Goal: Task Accomplishment & Management: Use online tool/utility

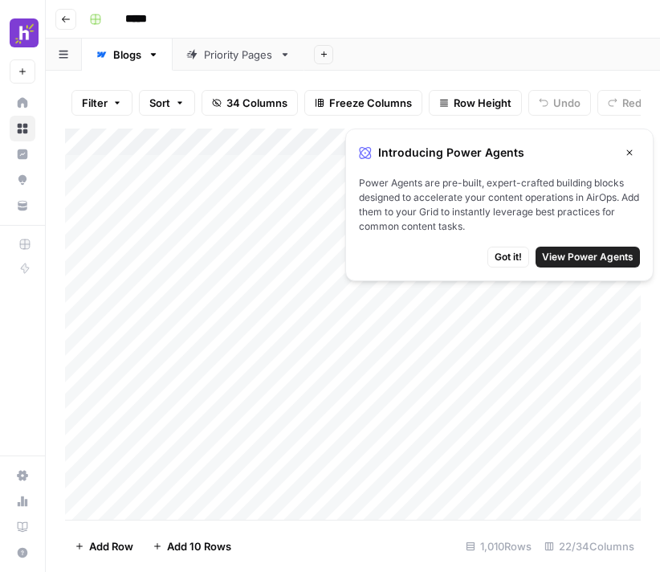
click at [628, 151] on icon "button" at bounding box center [630, 153] width 6 height 6
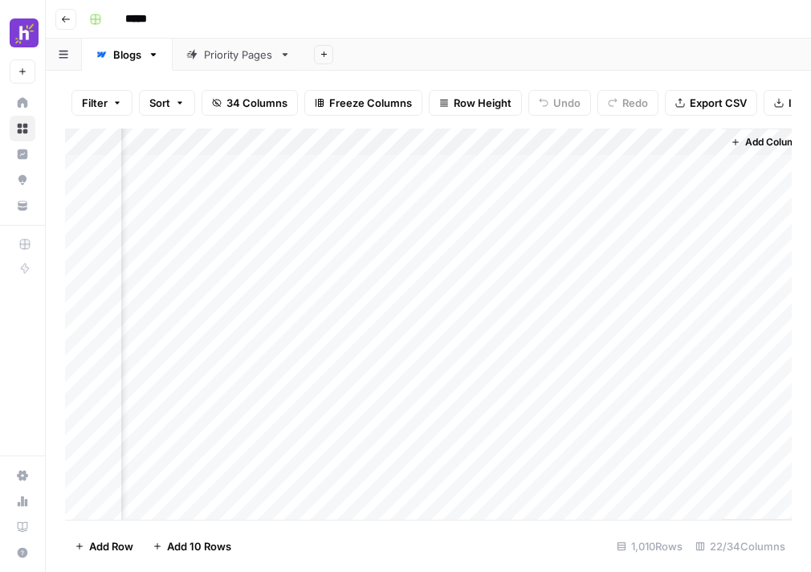
scroll to position [0, 2579]
click at [204, 50] on div "Priority Pages" at bounding box center [238, 55] width 69 height 16
click at [117, 55] on div "Blogs" at bounding box center [127, 55] width 28 height 16
click at [210, 55] on div "Priority Pages" at bounding box center [238, 55] width 69 height 16
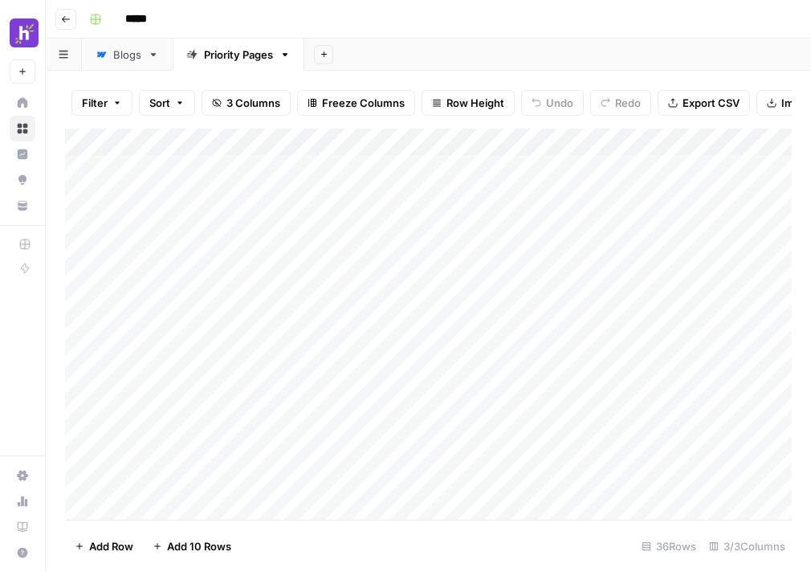
click at [615, 145] on div "Add Column" at bounding box center [428, 323] width 727 height 391
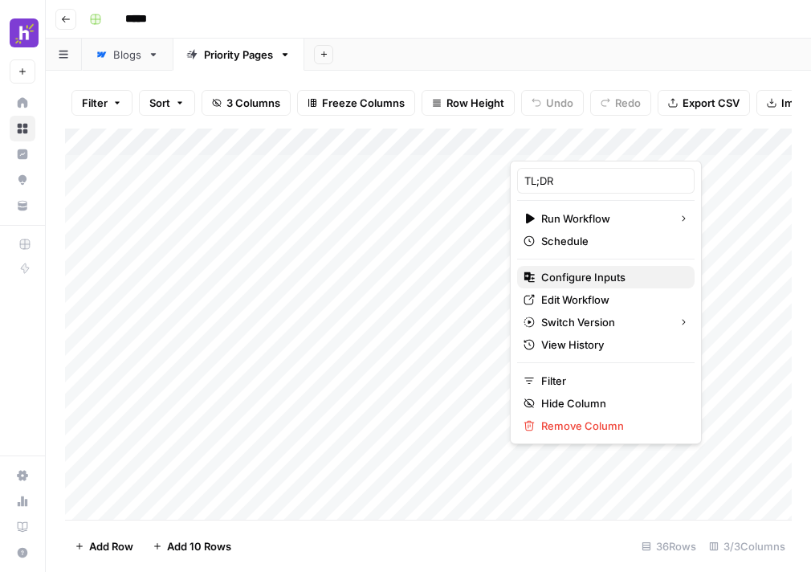
click at [556, 285] on button "Configure Inputs" at bounding box center [605, 277] width 177 height 22
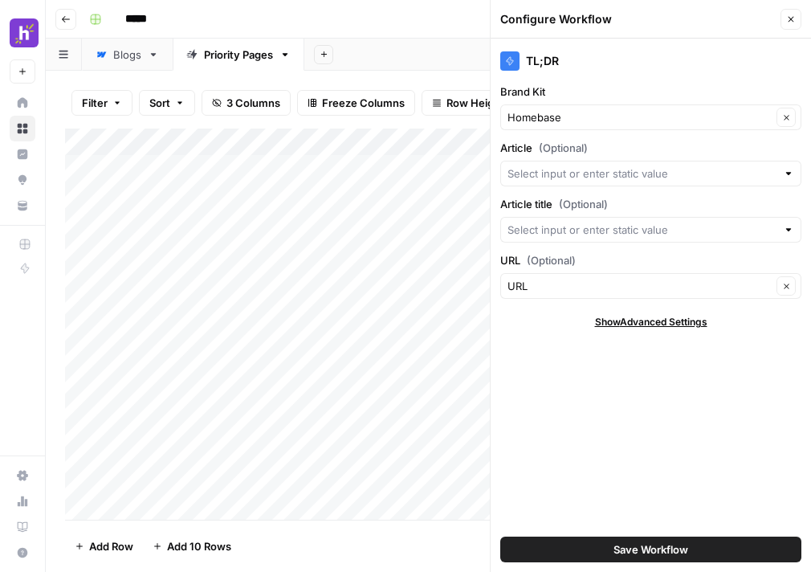
click at [659, 16] on icon "button" at bounding box center [791, 19] width 10 height 10
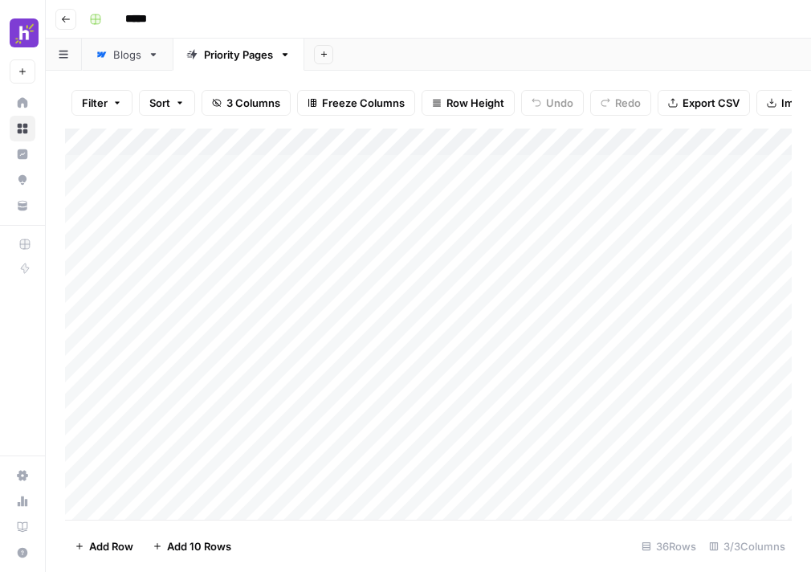
click at [620, 141] on div "Add Column" at bounding box center [428, 323] width 727 height 391
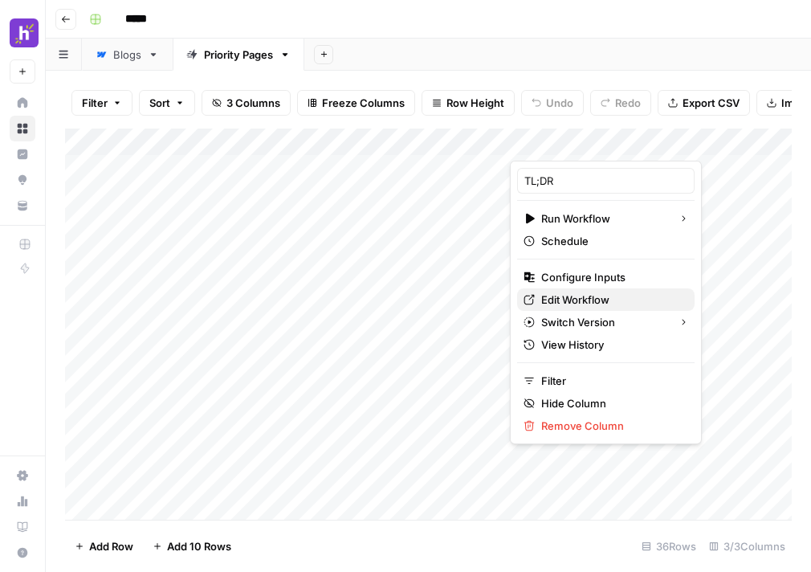
click at [562, 296] on span "Edit Workflow" at bounding box center [611, 299] width 140 height 16
